Goal: Information Seeking & Learning: Learn about a topic

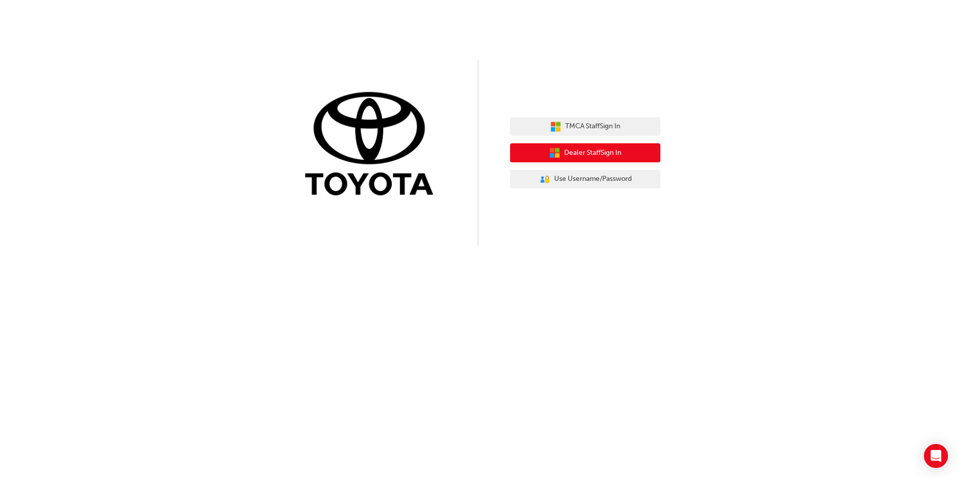
click at [590, 154] on span "Dealer Staff Sign In" at bounding box center [592, 153] width 57 height 12
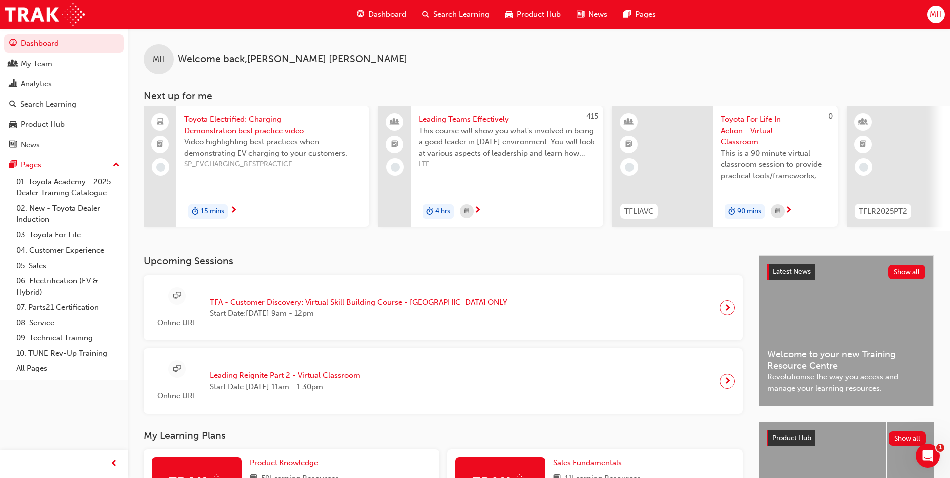
click at [446, 1] on div "Dashboard Search Learning Product Hub News Pages" at bounding box center [506, 14] width 323 height 29
click at [444, 14] on span "Search Learning" at bounding box center [461, 15] width 56 height 12
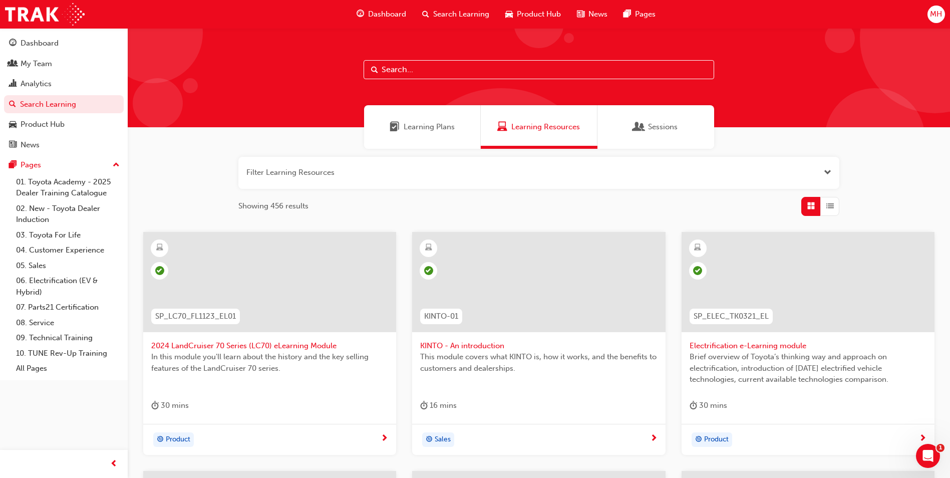
click at [427, 77] on input "text" at bounding box center [539, 69] width 351 height 19
paste input "Customer Discovery: Virtual Skill Building Course"
type input "Customer Discovery: Virtual Skill Building Course"
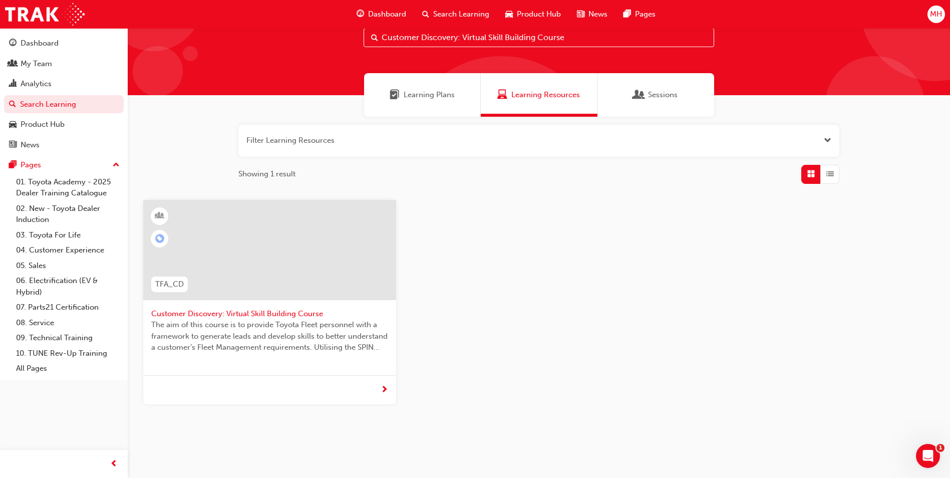
scroll to position [56, 0]
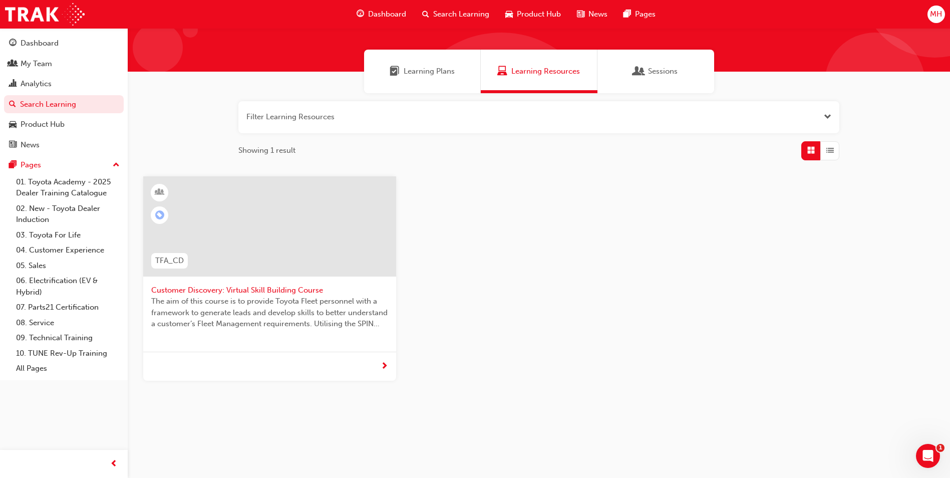
click at [361, 358] on div at bounding box center [269, 366] width 253 height 29
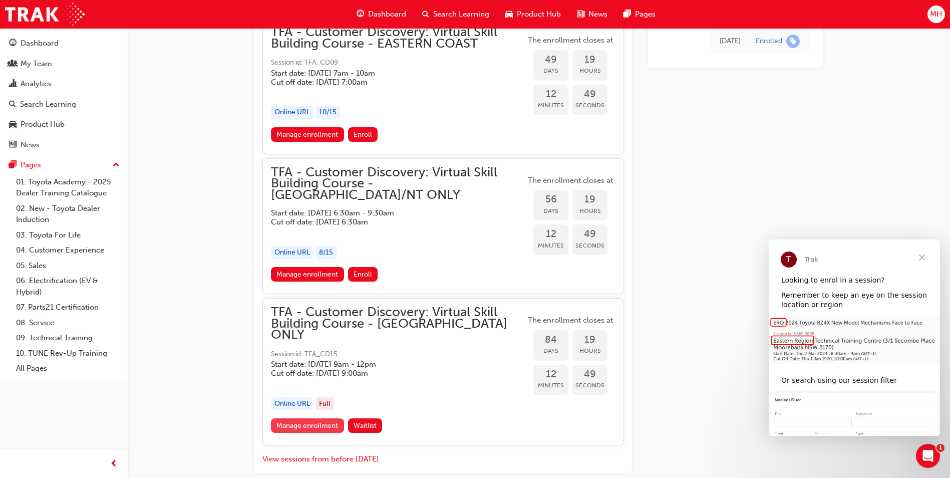
click at [314, 418] on link "Manage enrollment" at bounding box center [307, 425] width 73 height 15
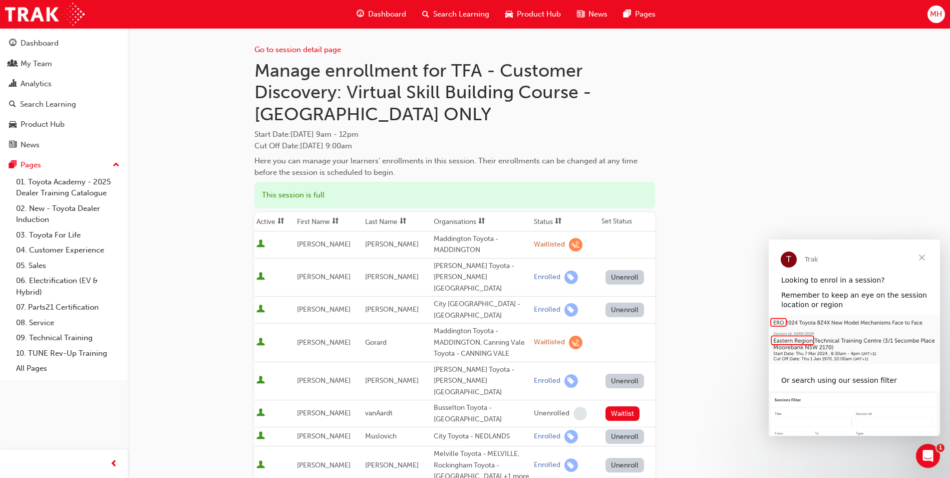
click at [922, 261] on span "Close" at bounding box center [922, 257] width 36 height 36
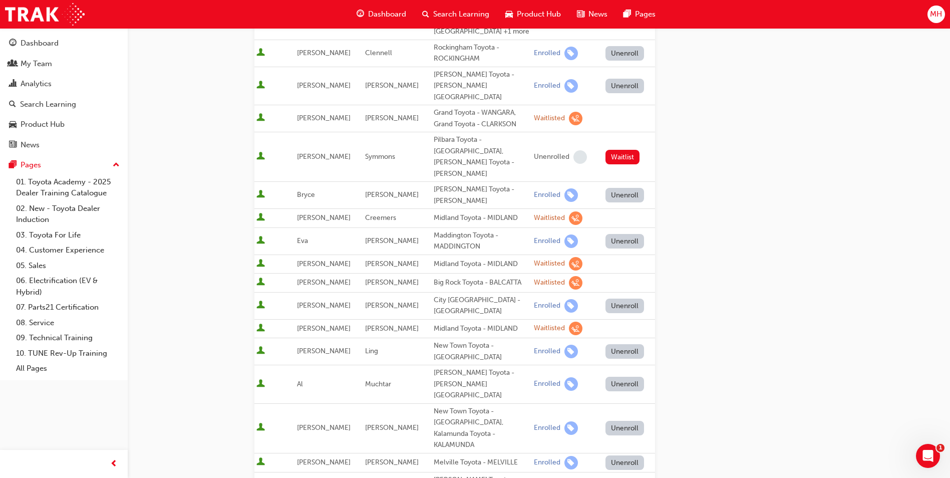
scroll to position [345, 0]
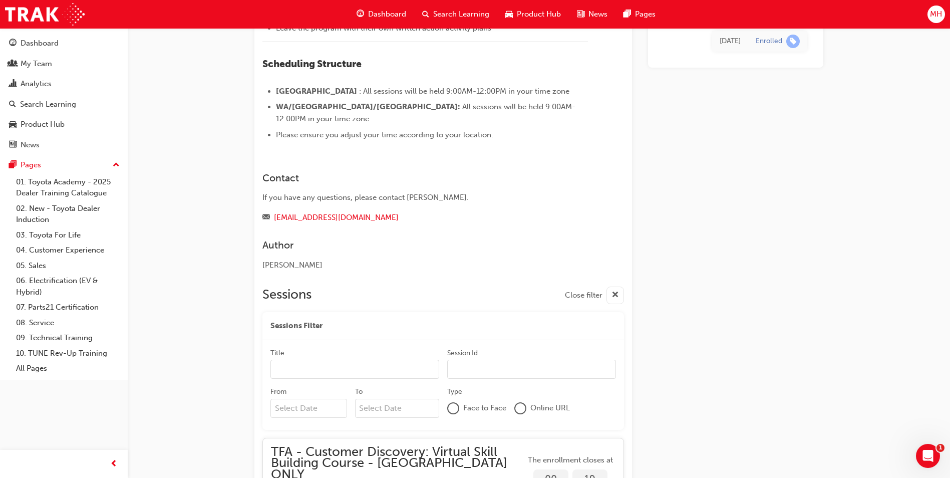
scroll to position [1325, 0]
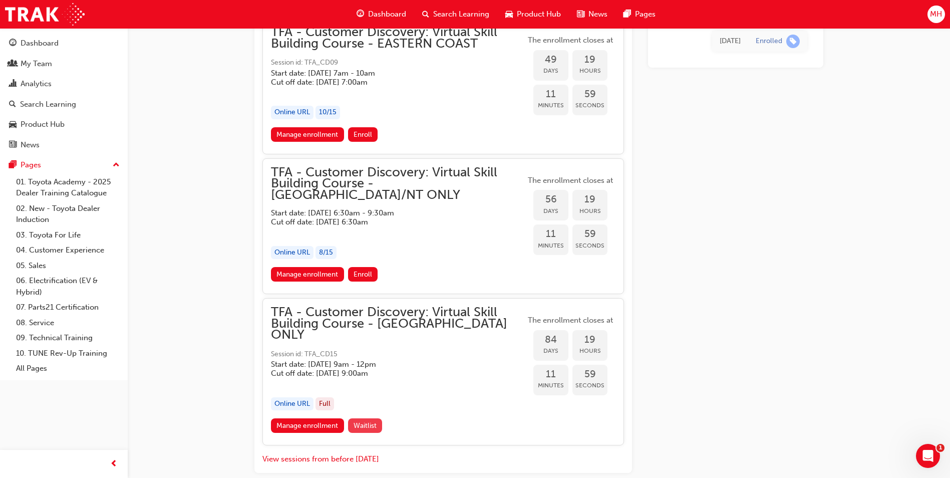
click at [366, 421] on span "Waitlist" at bounding box center [365, 425] width 23 height 9
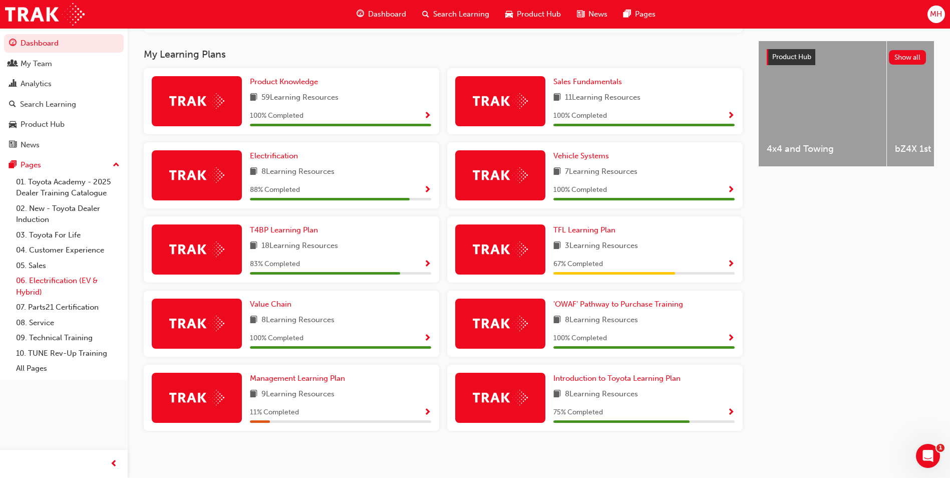
scroll to position [387, 0]
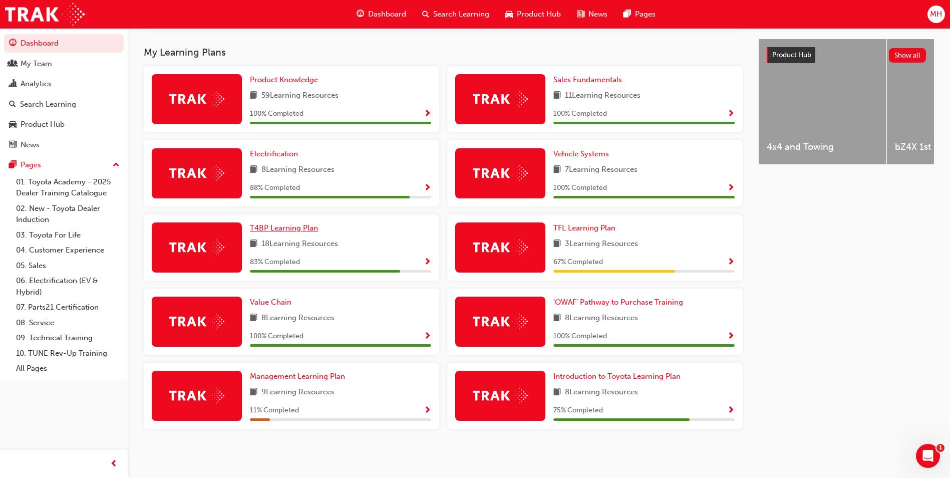
click at [312, 229] on span "T4BP Learning Plan" at bounding box center [284, 227] width 68 height 9
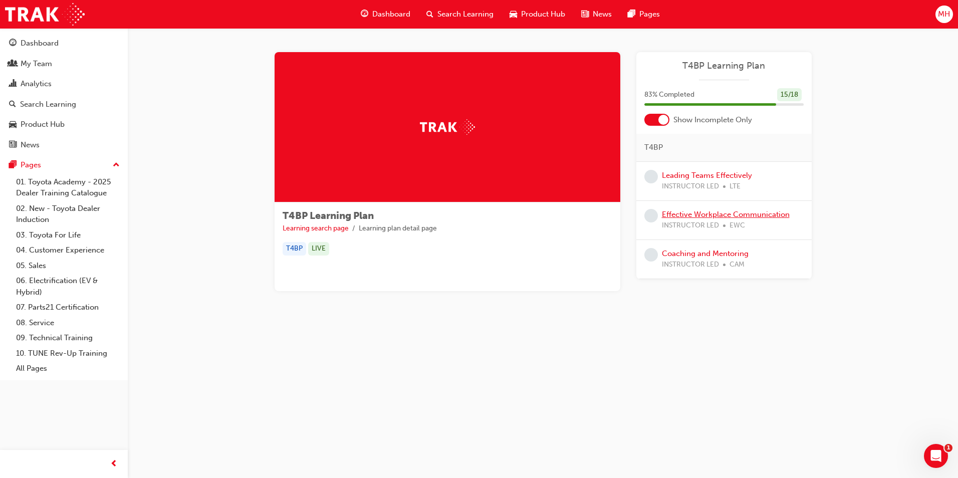
click at [688, 217] on link "Effective Workplace Communication" at bounding box center [726, 214] width 128 height 9
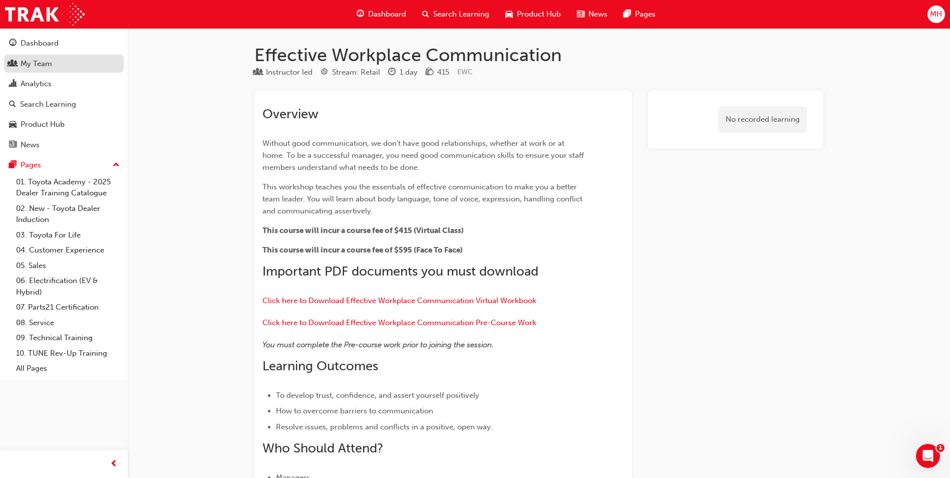
click at [36, 65] on div "My Team" at bounding box center [37, 64] width 32 height 12
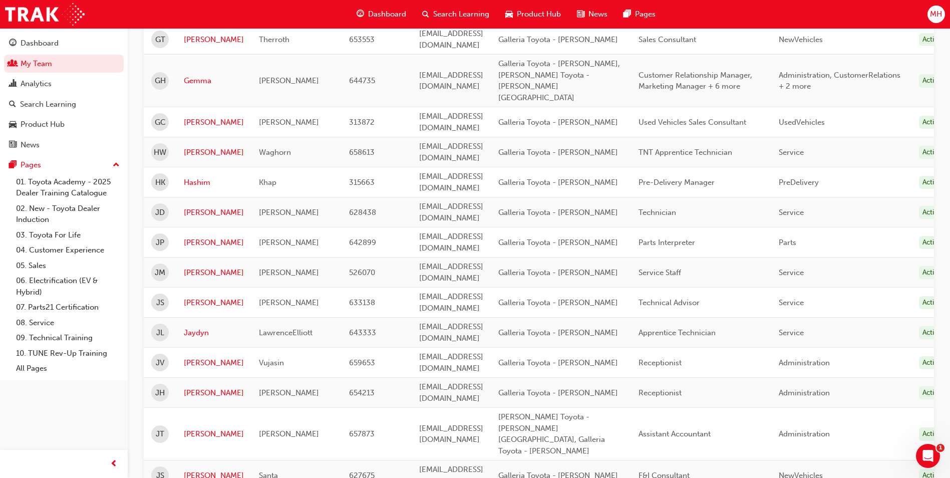
scroll to position [1167, 0]
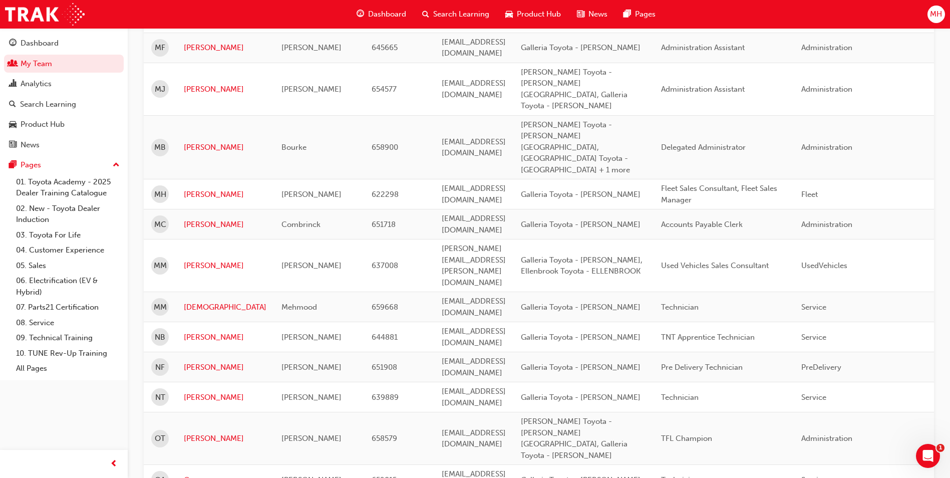
scroll to position [516, 0]
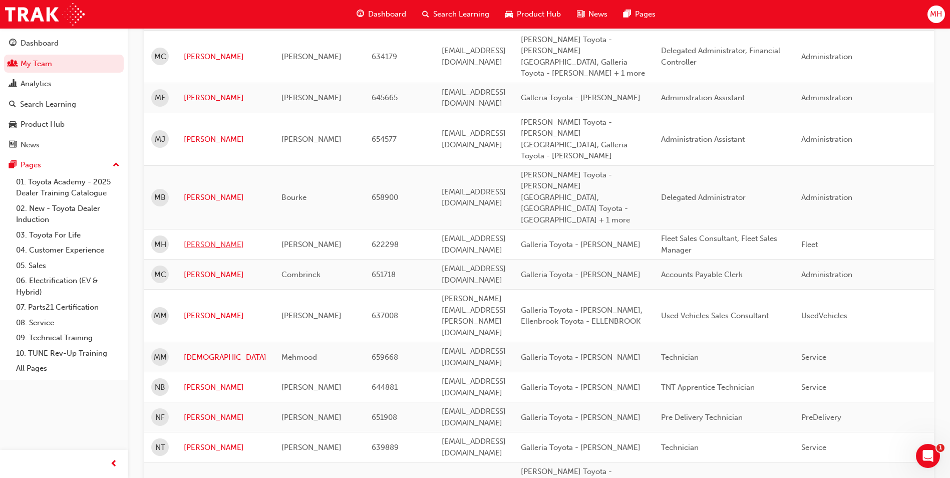
click at [195, 239] on link "[PERSON_NAME]" at bounding box center [225, 245] width 83 height 12
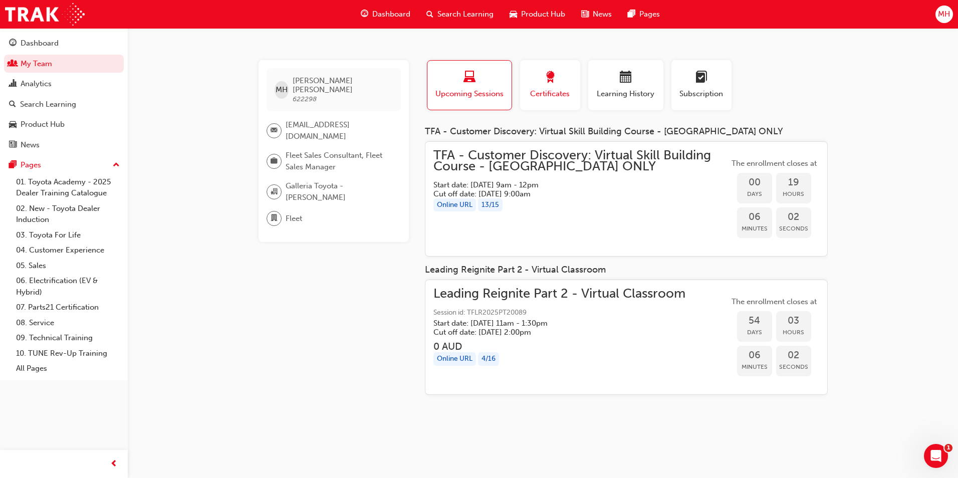
click at [555, 86] on div "button" at bounding box center [550, 79] width 45 height 16
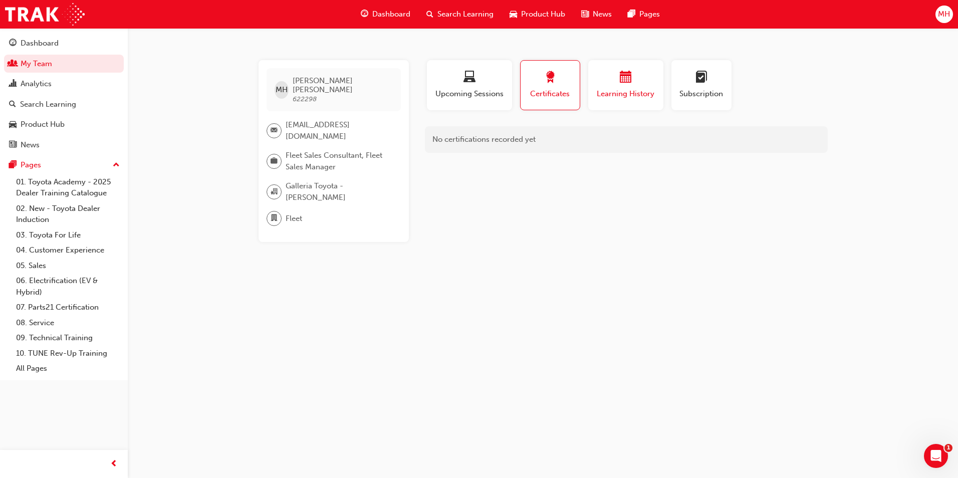
click at [609, 87] on div "Learning History" at bounding box center [626, 85] width 60 height 29
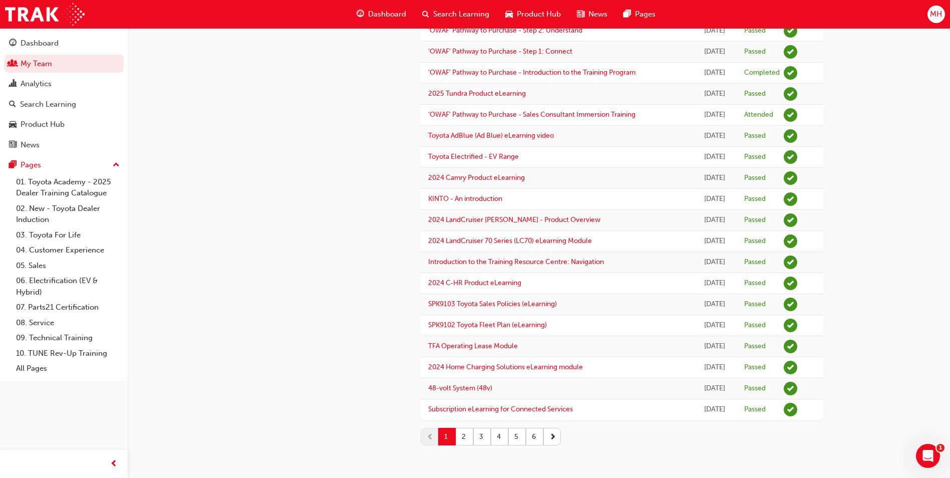
scroll to position [759, 0]
click at [471, 438] on button "2" at bounding box center [465, 436] width 18 height 18
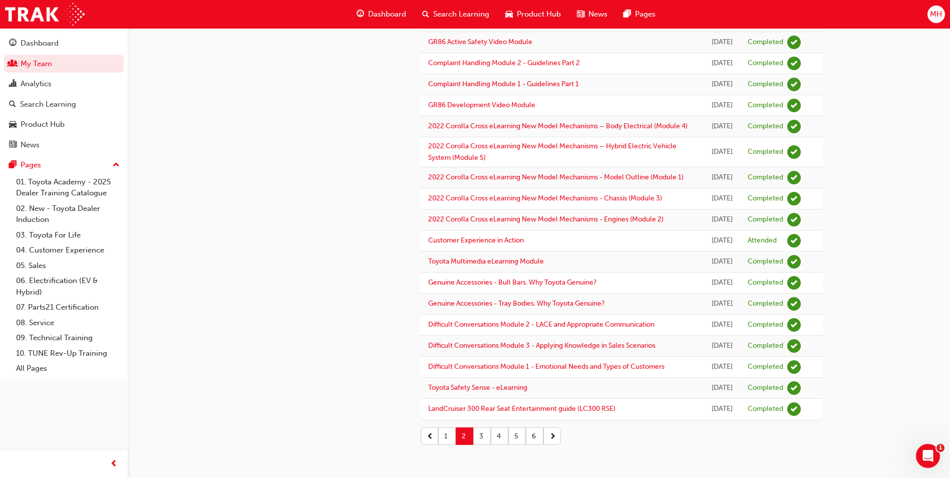
scroll to position [1209, 0]
click at [480, 433] on div "1 2 3 4 5 6" at bounding box center [622, 436] width 403 height 34
click at [483, 437] on button "3" at bounding box center [482, 436] width 18 height 18
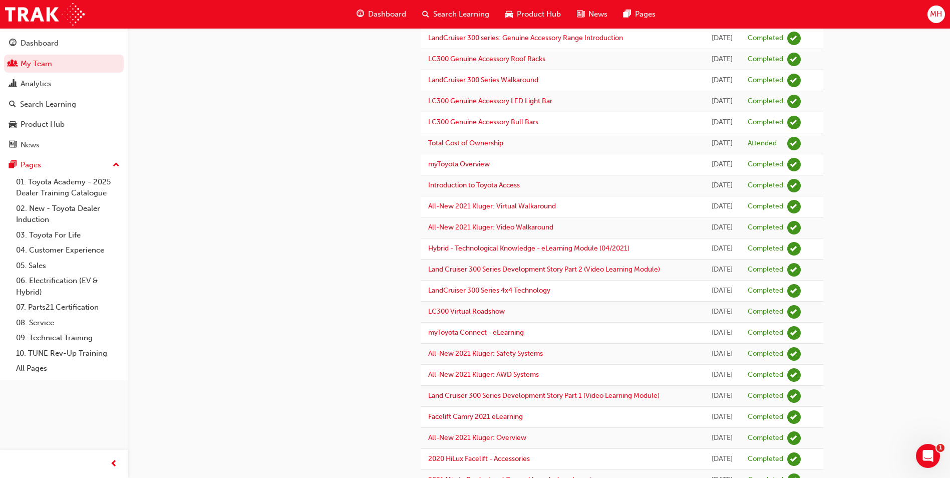
scroll to position [0, 0]
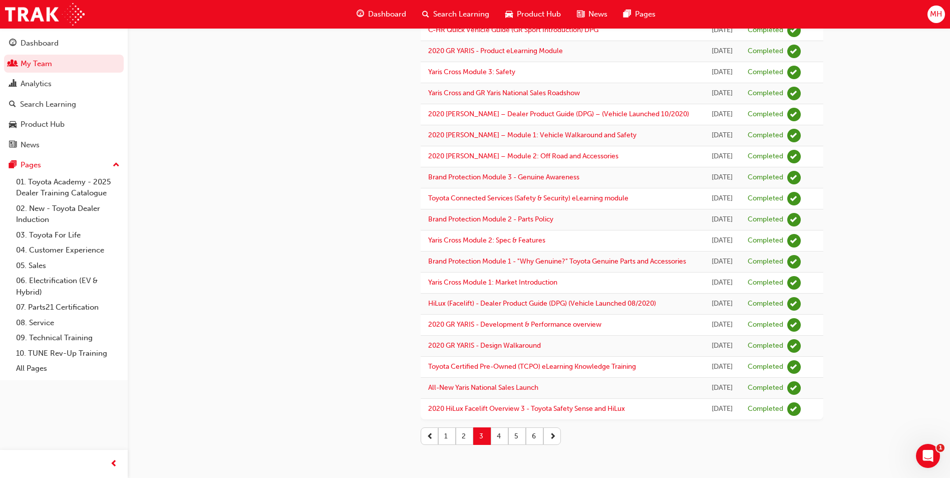
scroll to position [1047, 0]
click at [498, 432] on button "4" at bounding box center [500, 436] width 18 height 18
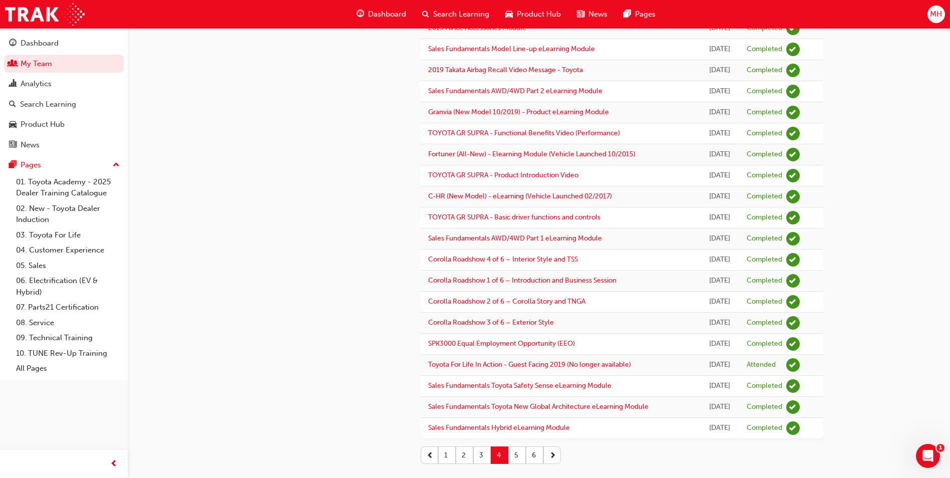
scroll to position [876, 0]
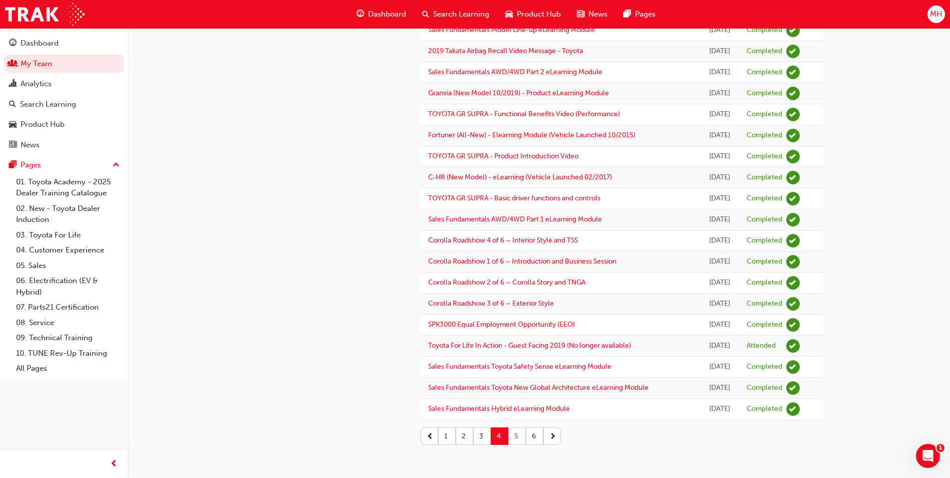
click at [516, 441] on button "5" at bounding box center [518, 436] width 18 height 18
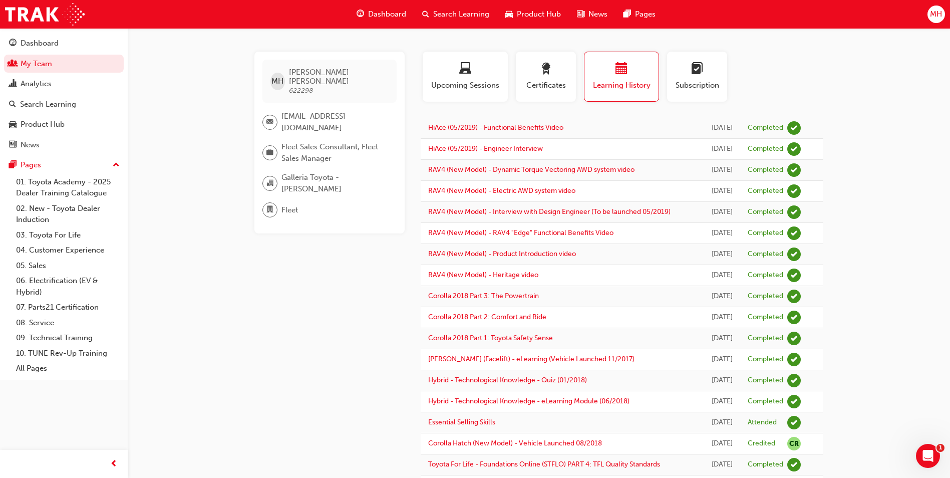
scroll to position [0, 0]
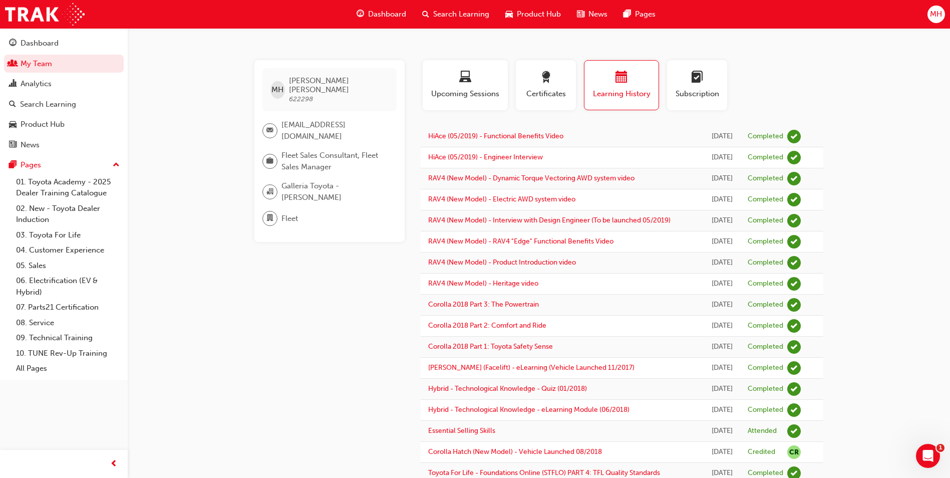
click at [446, 13] on span "Search Learning" at bounding box center [461, 15] width 56 height 12
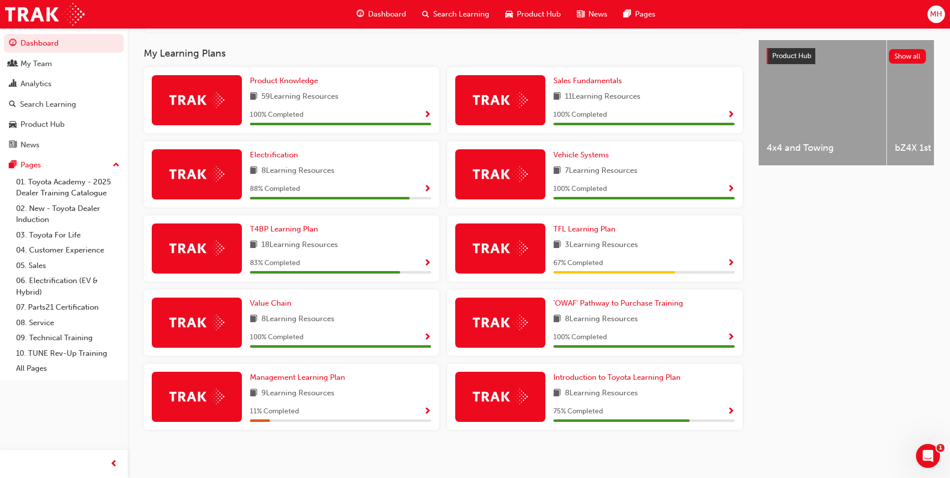
scroll to position [387, 0]
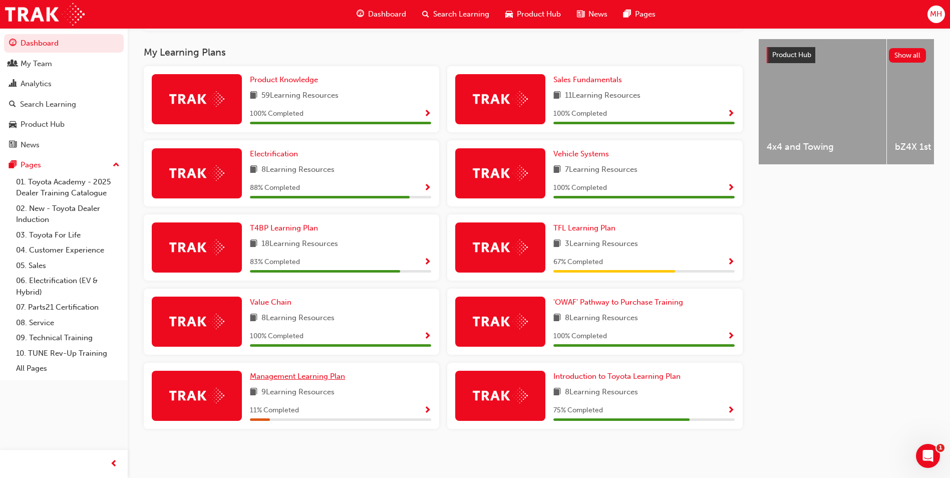
click at [297, 376] on span "Management Learning Plan" at bounding box center [297, 376] width 95 height 9
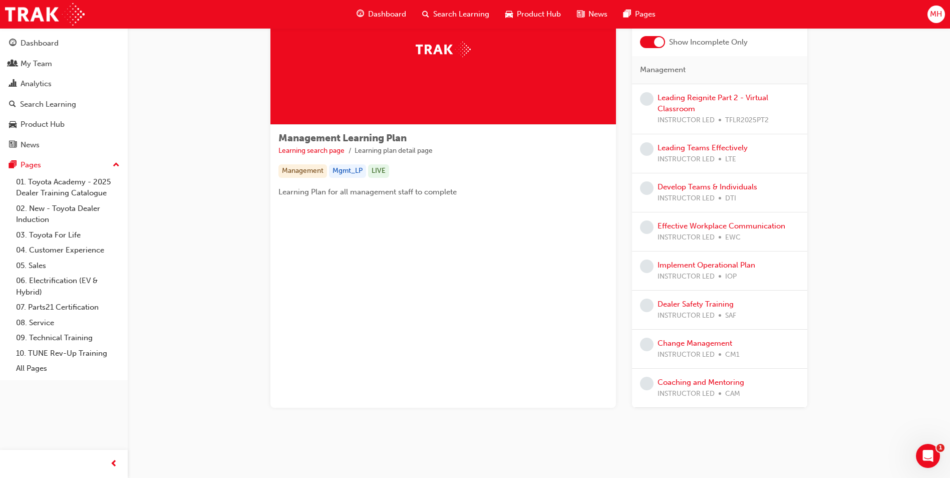
scroll to position [81, 0]
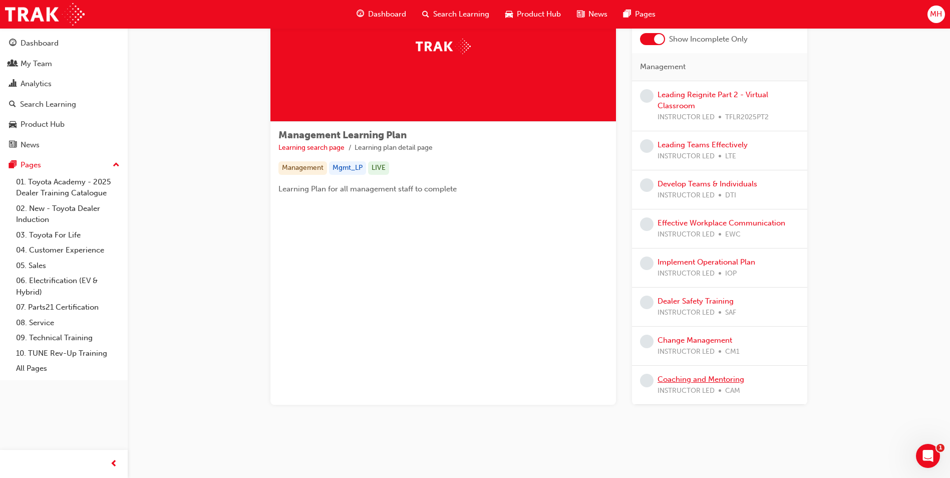
click at [701, 378] on link "Coaching and Mentoring" at bounding box center [701, 379] width 87 height 9
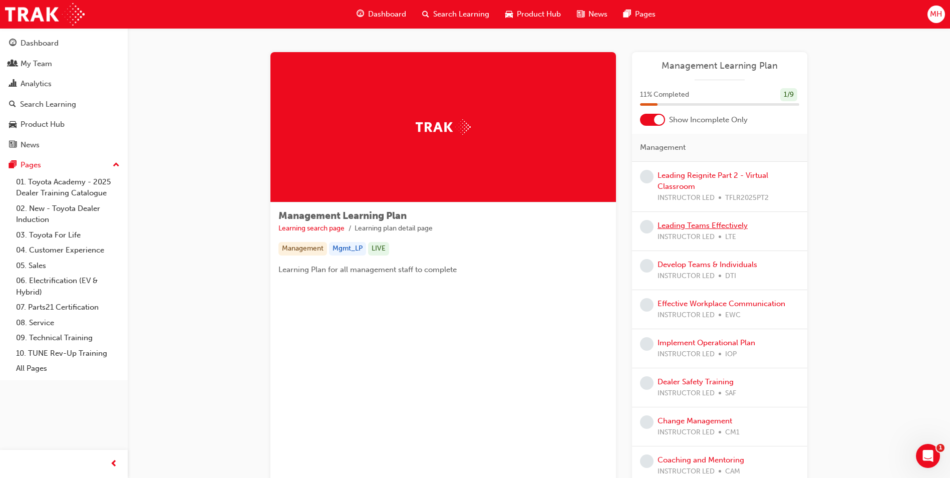
click at [717, 226] on link "Leading Teams Effectively" at bounding box center [703, 225] width 90 height 9
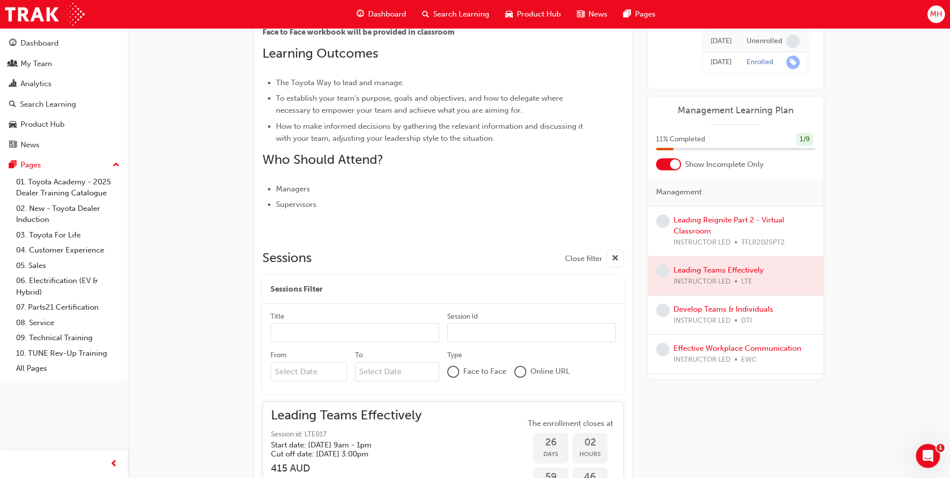
scroll to position [263, 0]
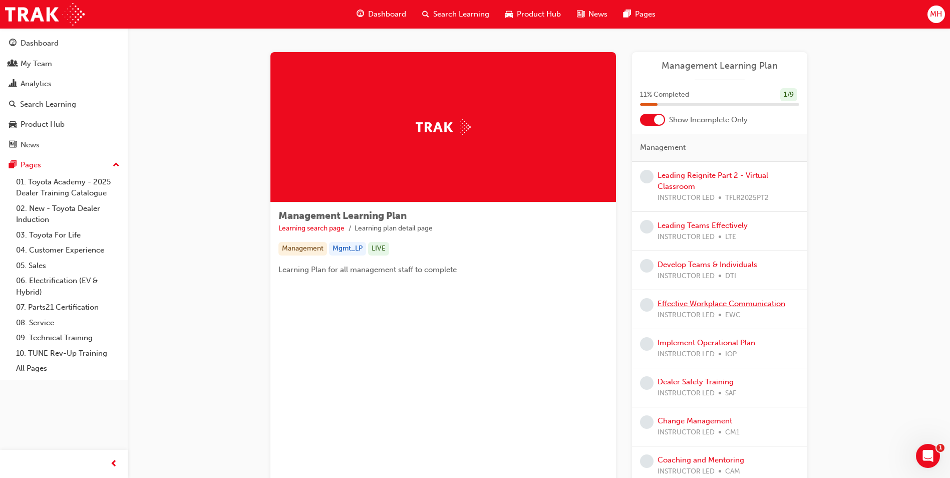
click at [711, 305] on link "Effective Workplace Communication" at bounding box center [722, 303] width 128 height 9
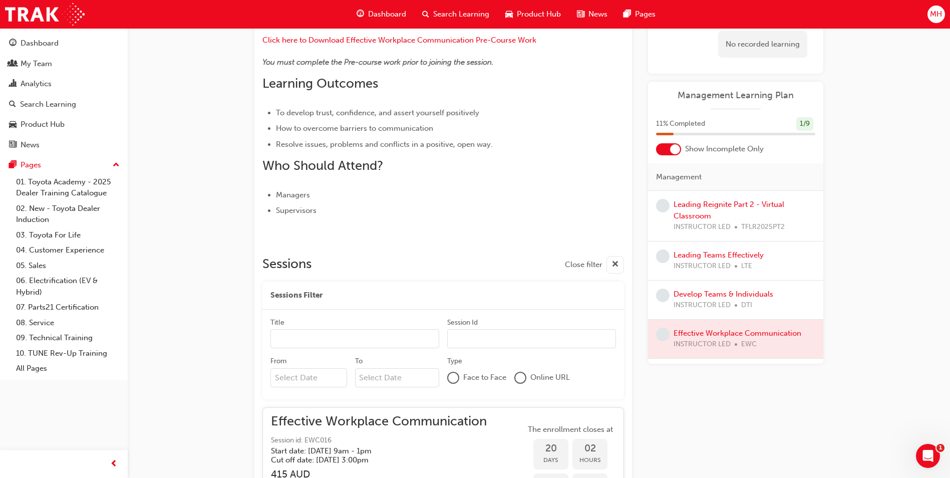
scroll to position [292, 0]
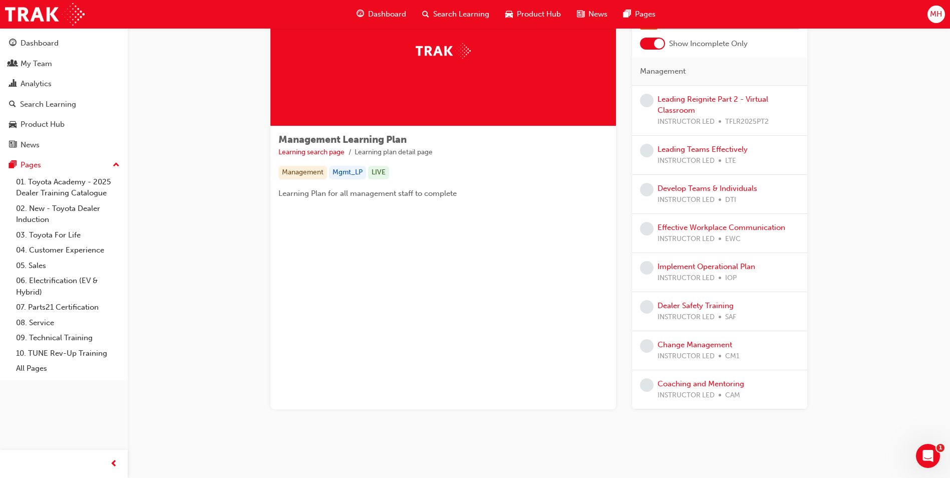
scroll to position [81, 0]
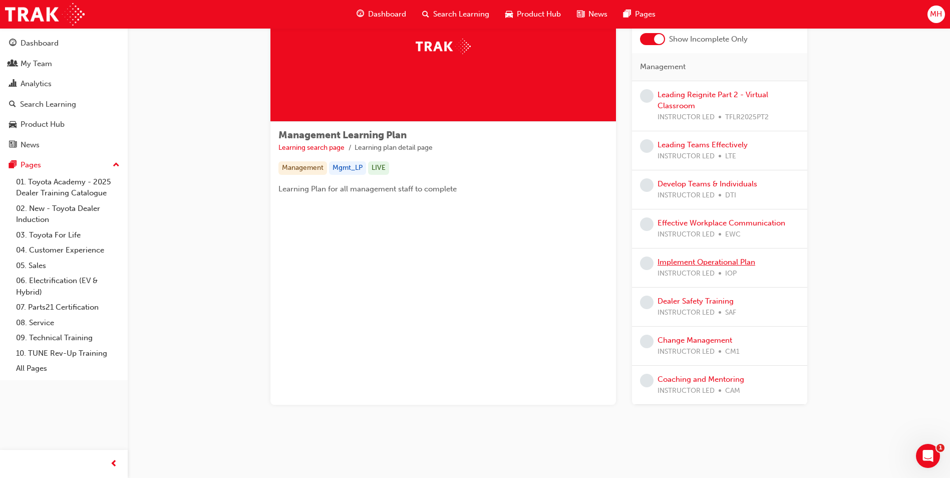
click at [713, 266] on link "Implement Operational Plan" at bounding box center [707, 262] width 98 height 9
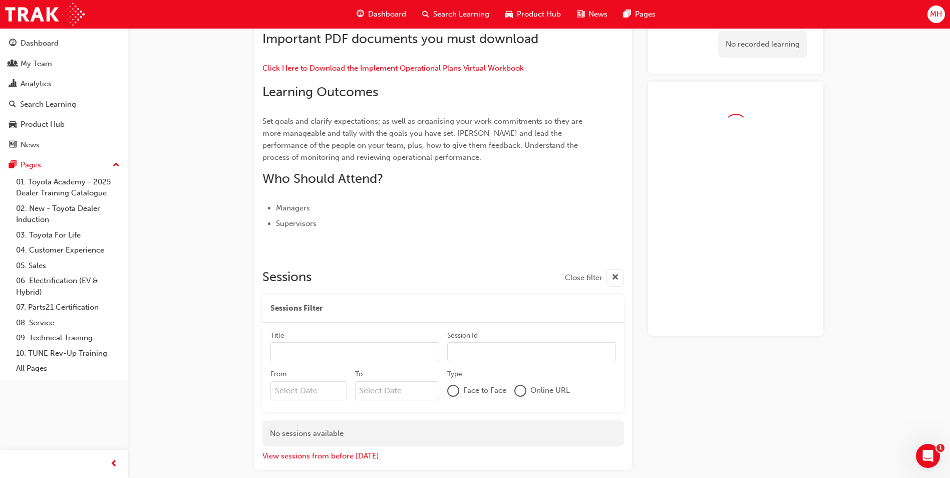
scroll to position [237, 0]
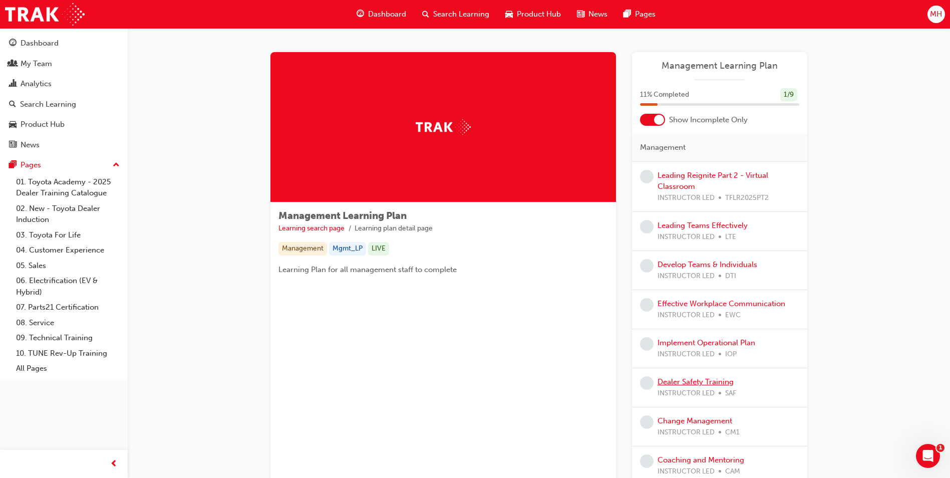
click at [695, 383] on link "Dealer Safety Training" at bounding box center [696, 381] width 76 height 9
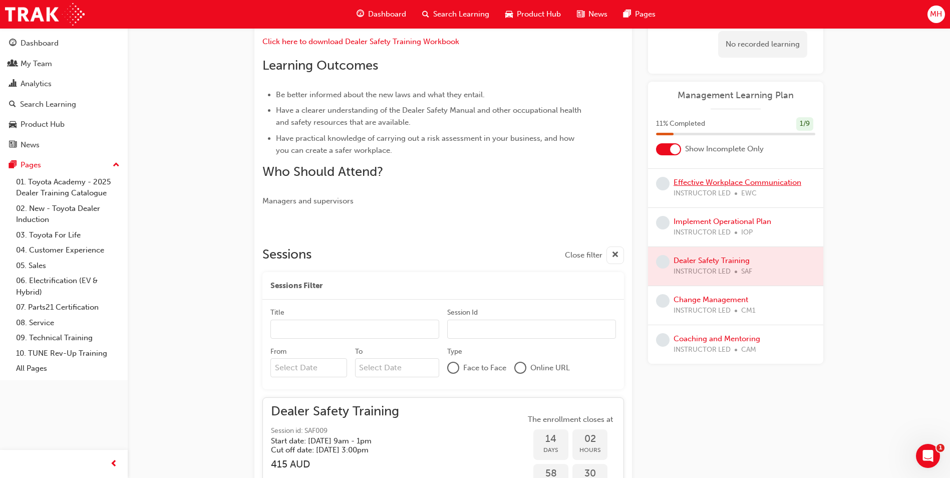
scroll to position [151, 0]
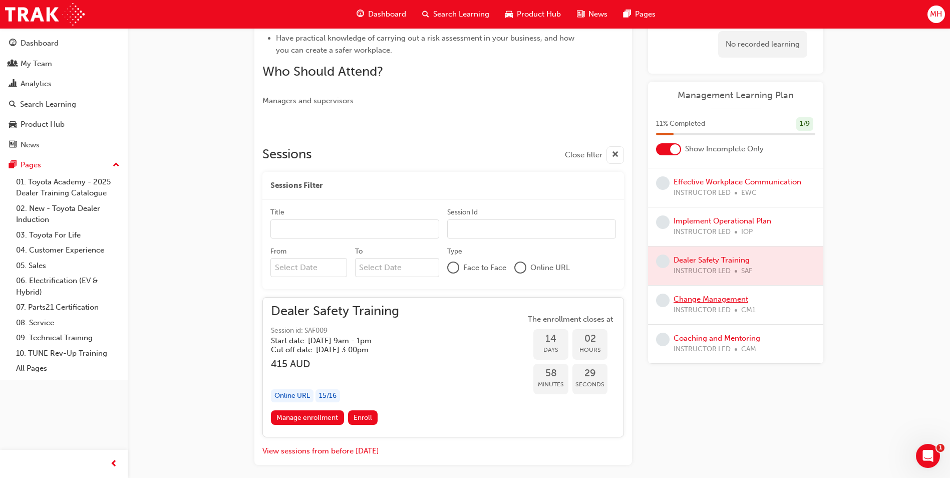
click at [704, 303] on link "Change Management" at bounding box center [711, 299] width 75 height 9
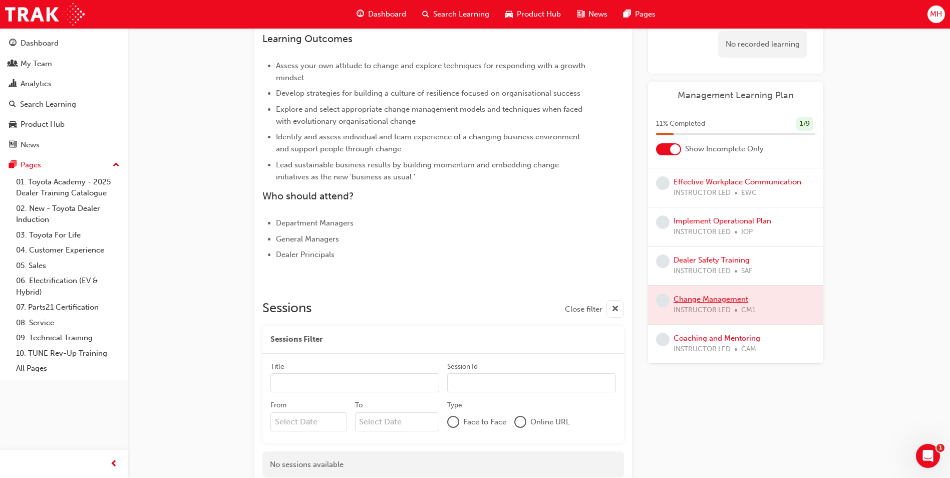
scroll to position [202, 0]
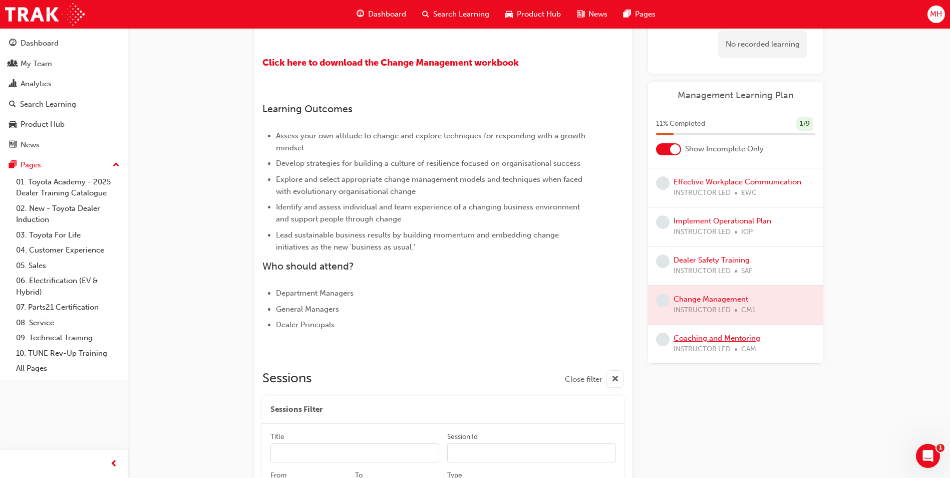
click at [702, 340] on link "Coaching and Mentoring" at bounding box center [717, 338] width 87 height 9
